Goal: Task Accomplishment & Management: Manage account settings

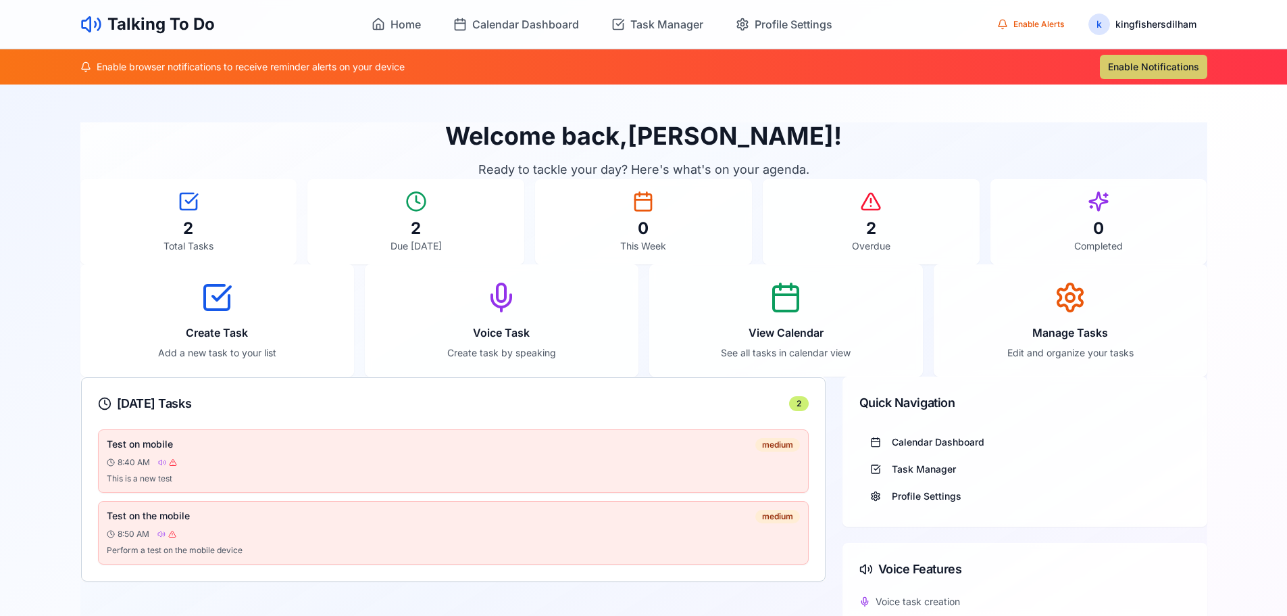
click at [1156, 64] on button "Enable Notifications" at bounding box center [1153, 67] width 107 height 24
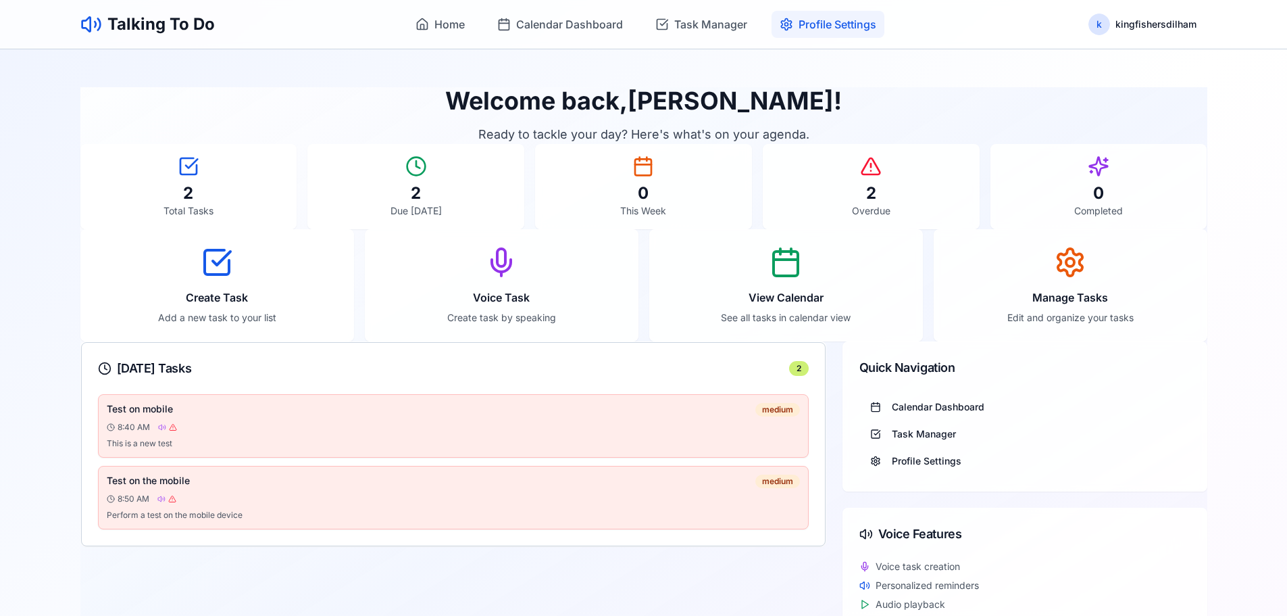
click at [806, 20] on span "Profile Settings" at bounding box center [838, 24] width 78 height 16
